Goal: Information Seeking & Learning: Learn about a topic

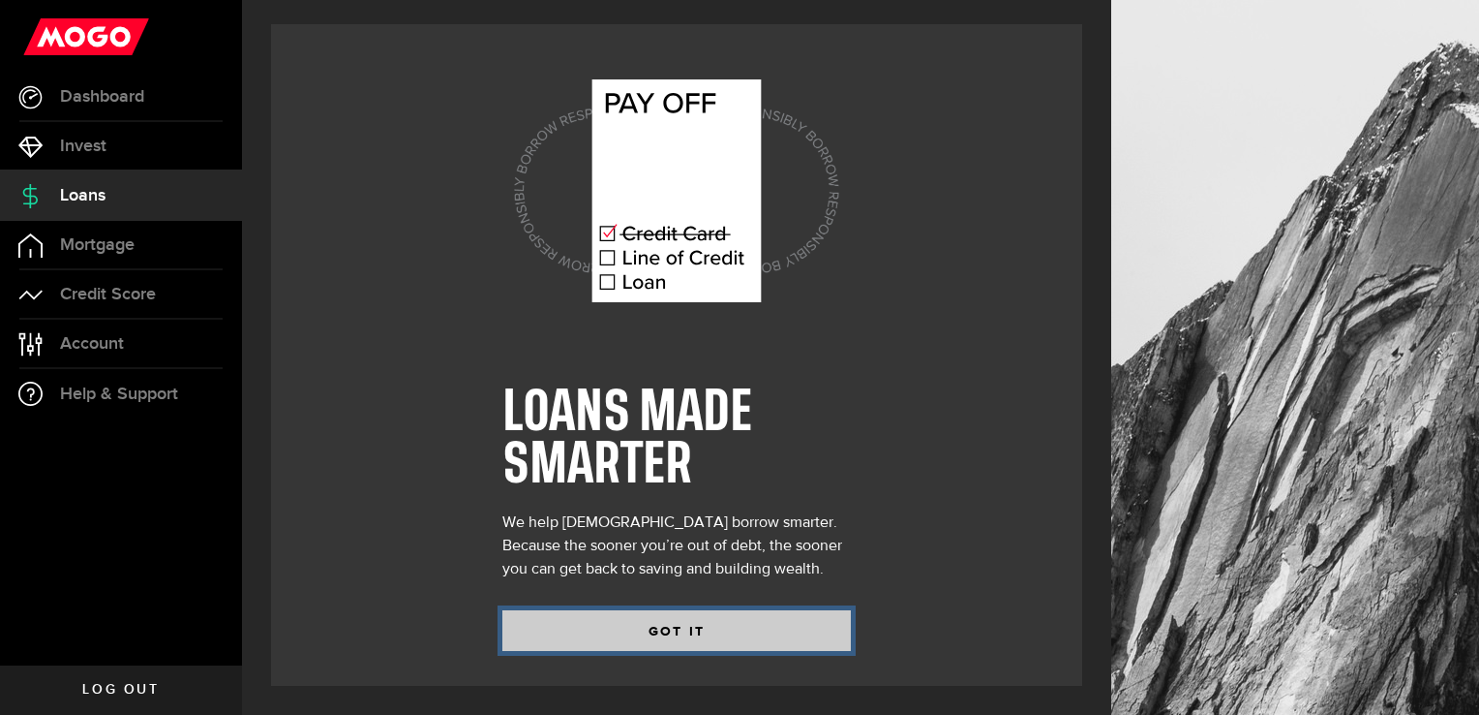
click at [750, 628] on button "GOT IT" at bounding box center [676, 630] width 349 height 41
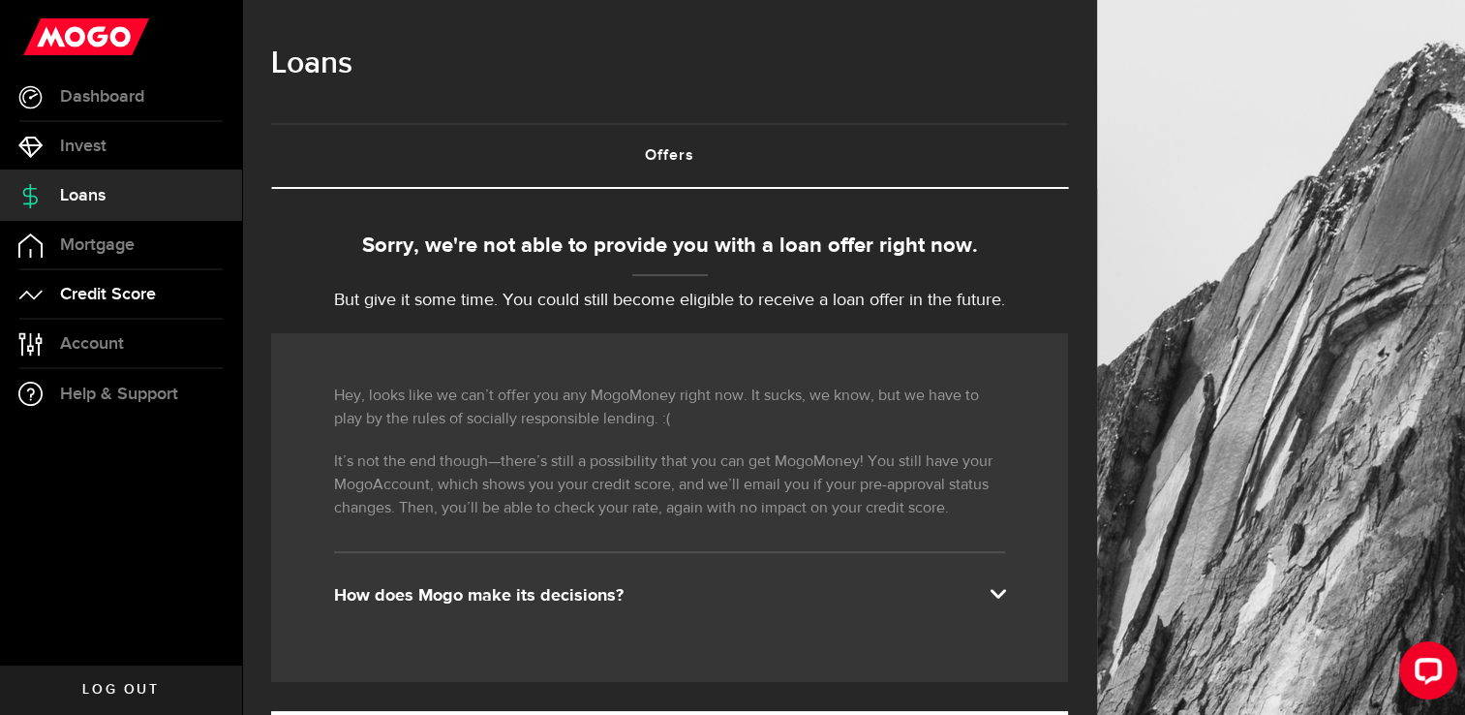
click at [85, 295] on span "Credit Score" at bounding box center [108, 294] width 96 height 17
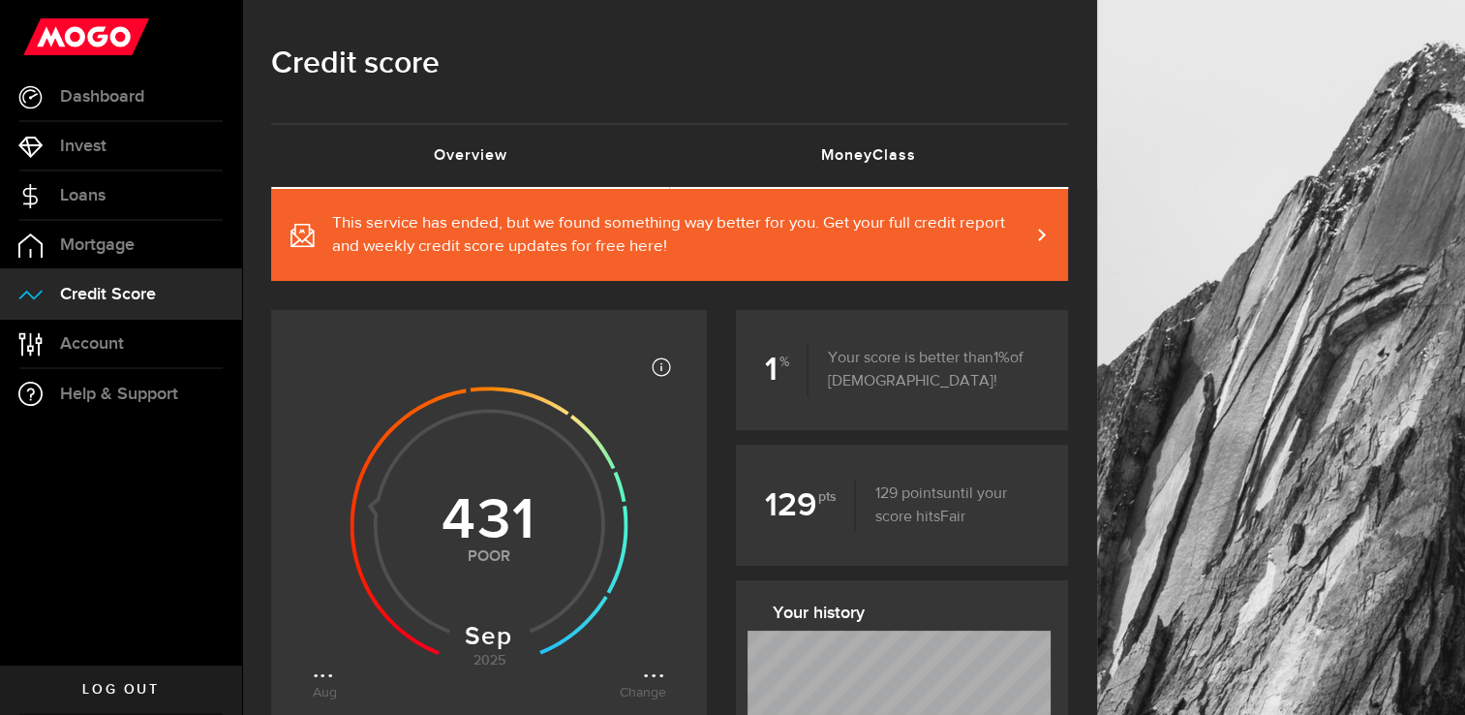
click at [857, 163] on link "MoneyClass (requires attention)" at bounding box center [869, 156] width 399 height 62
